Goal: Find specific page/section: Find specific page/section

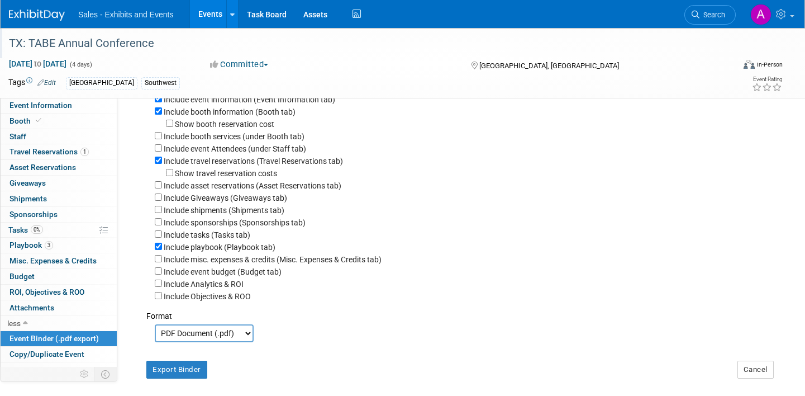
scroll to position [29, 0]
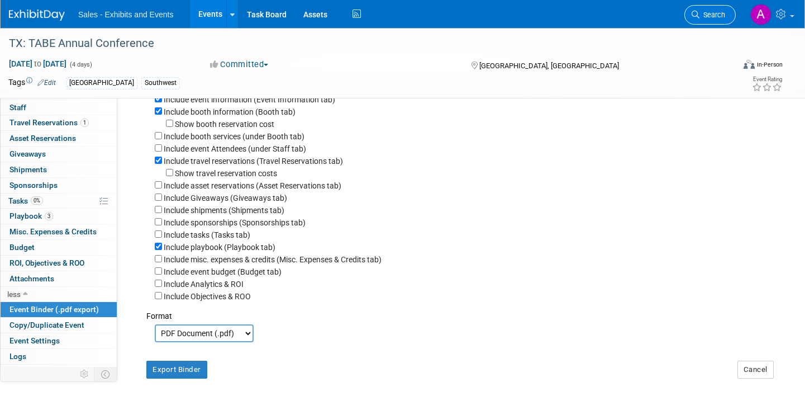
click at [716, 17] on span "Search" at bounding box center [713, 15] width 26 height 8
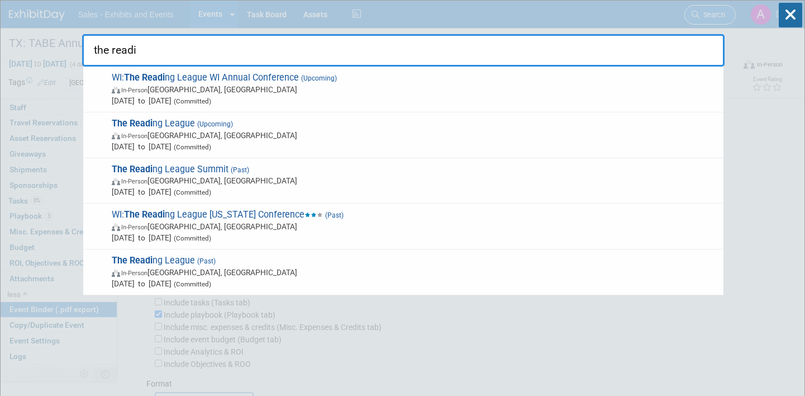
type input "the readin"
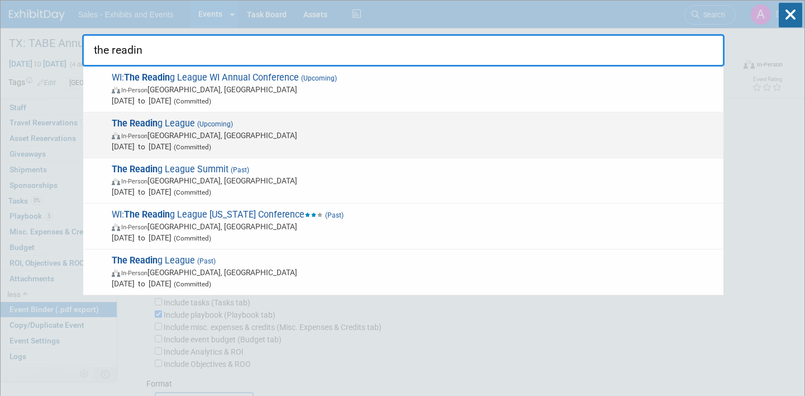
click at [311, 130] on span "In-Person [GEOGRAPHIC_DATA], [GEOGRAPHIC_DATA]" at bounding box center [415, 135] width 606 height 11
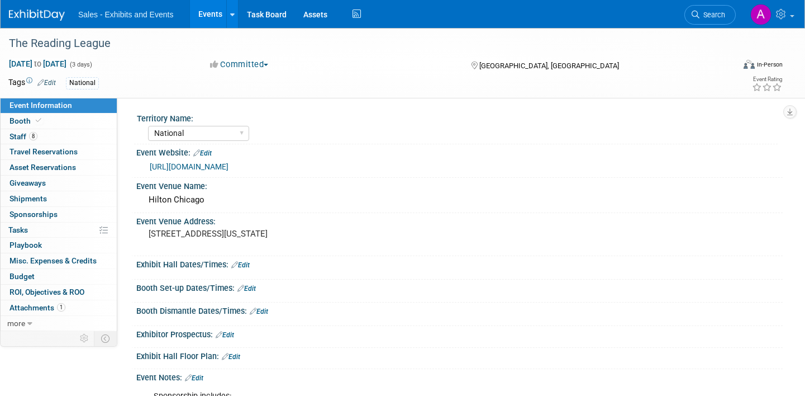
select select "National"
click at [58, 134] on link "8 Staff 8" at bounding box center [59, 136] width 116 height 15
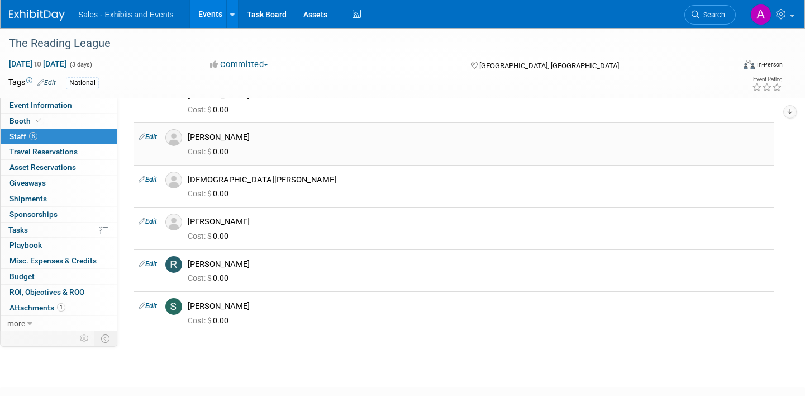
scroll to position [151, 0]
